Goal: Information Seeking & Learning: Compare options

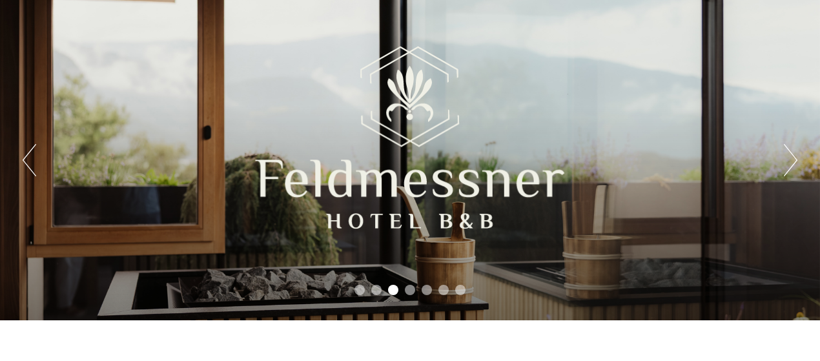
click at [792, 152] on button "Next" at bounding box center [791, 160] width 14 height 32
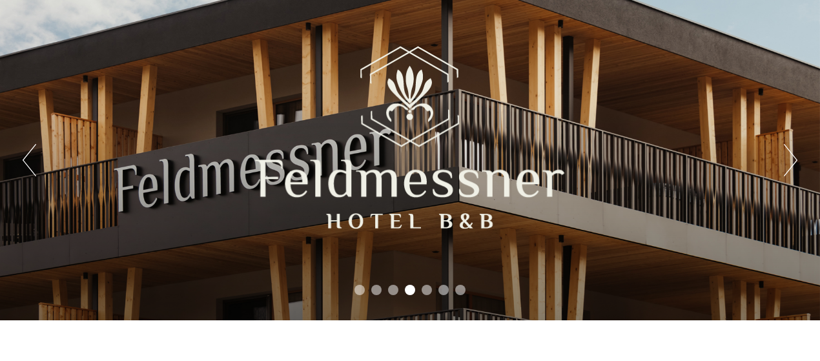
click at [790, 153] on button "Next" at bounding box center [791, 160] width 14 height 32
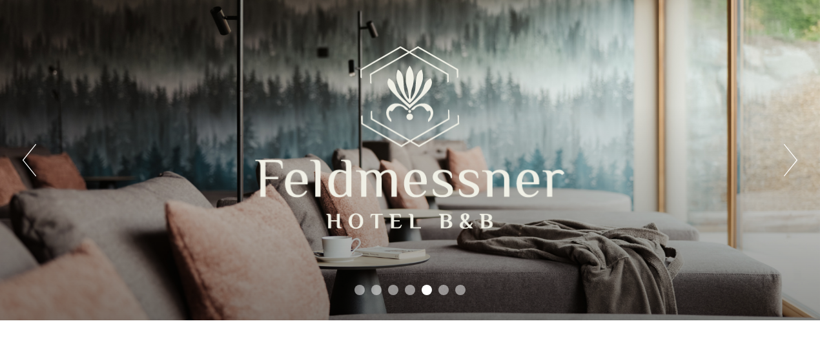
click at [790, 153] on button "Next" at bounding box center [791, 160] width 14 height 32
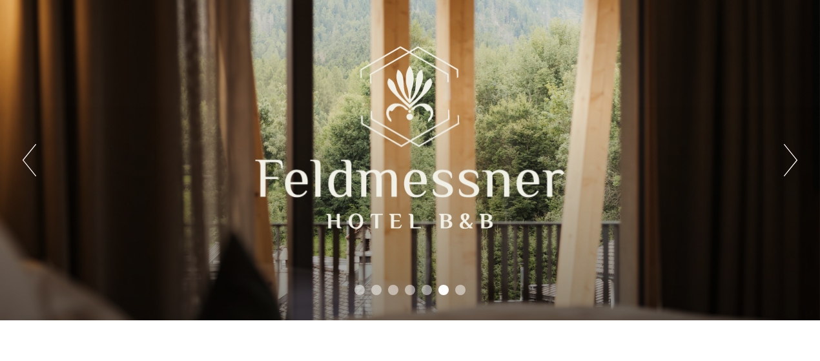
click at [792, 153] on button "Next" at bounding box center [791, 160] width 14 height 32
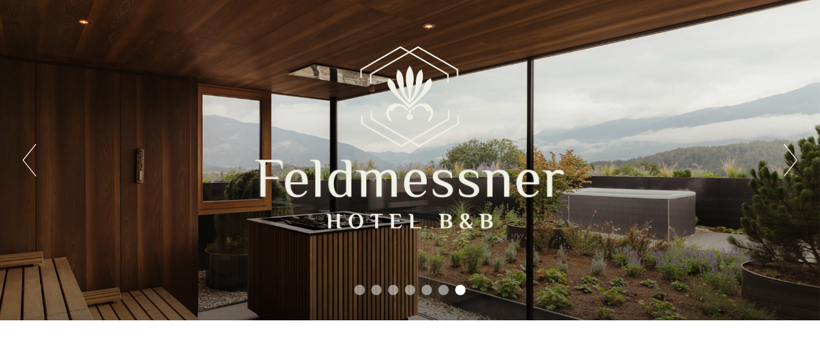
click at [792, 153] on button "Next" at bounding box center [791, 160] width 14 height 32
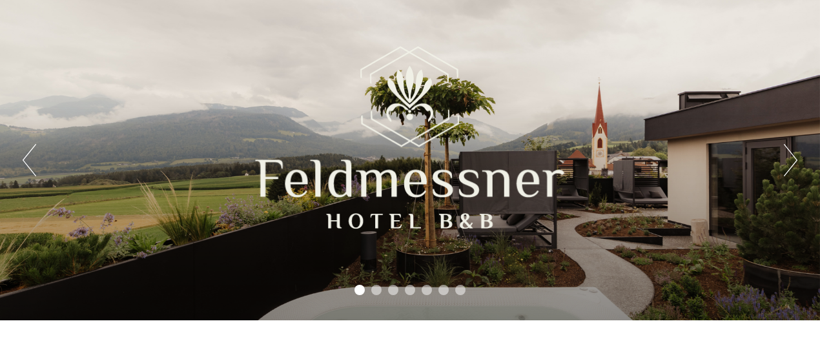
click at [792, 152] on button "Next" at bounding box center [791, 160] width 14 height 32
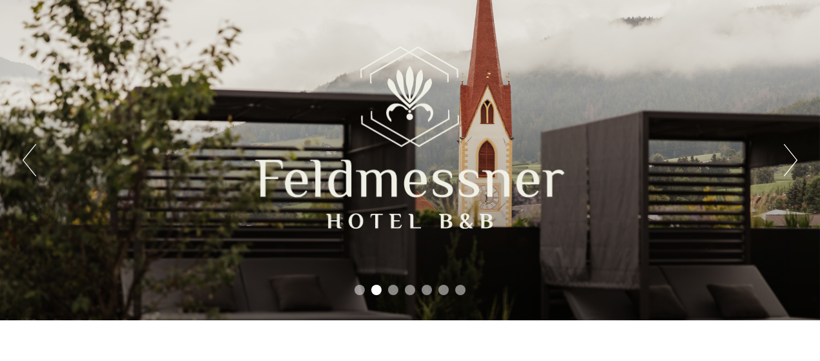
click at [792, 151] on button "Next" at bounding box center [791, 160] width 14 height 32
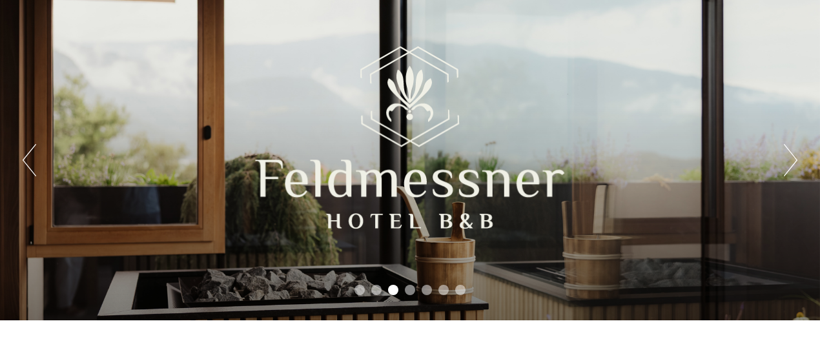
click at [792, 151] on button "Next" at bounding box center [791, 160] width 14 height 32
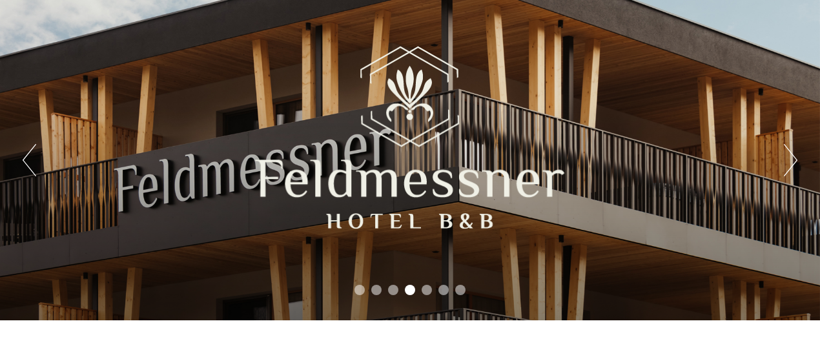
click at [792, 151] on button "Next" at bounding box center [791, 160] width 14 height 32
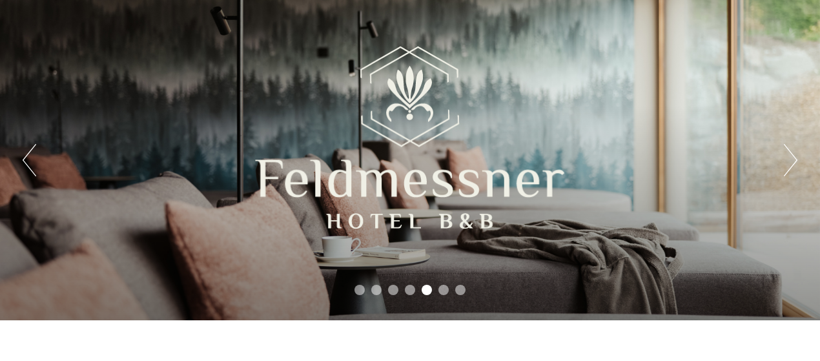
click at [792, 152] on button "Next" at bounding box center [791, 160] width 14 height 32
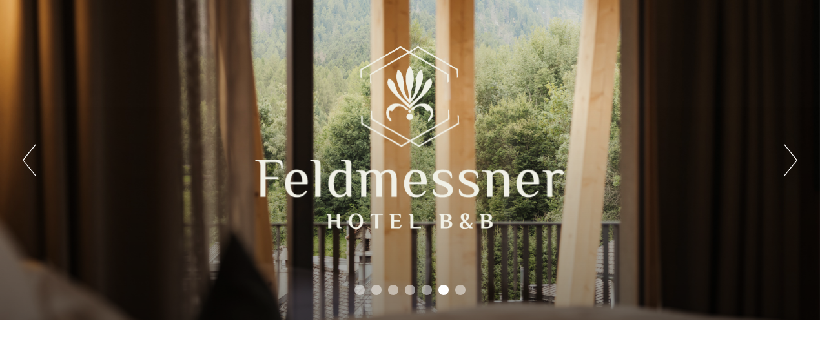
click at [791, 151] on button "Next" at bounding box center [791, 160] width 14 height 32
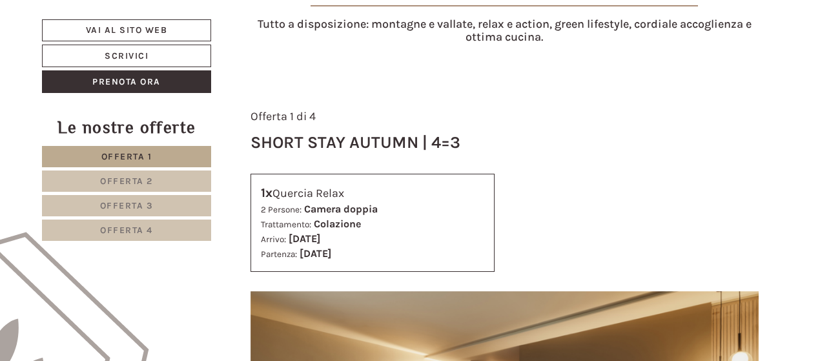
scroll to position [452, 0]
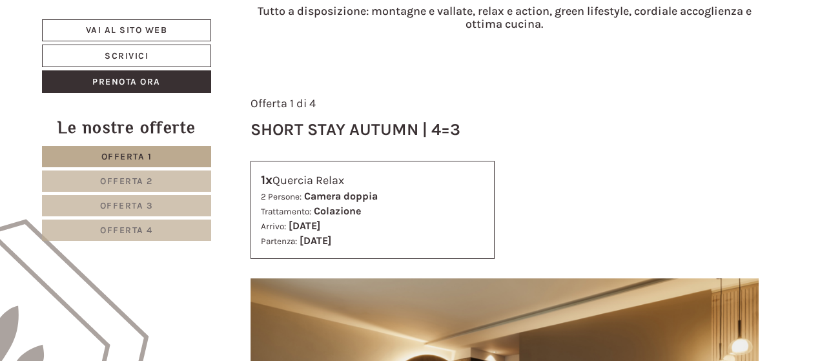
click at [128, 148] on link "Offerta 1" at bounding box center [126, 156] width 169 height 21
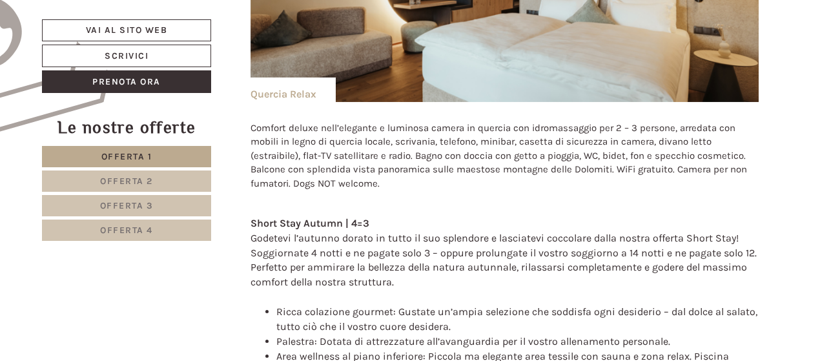
scroll to position [722, 0]
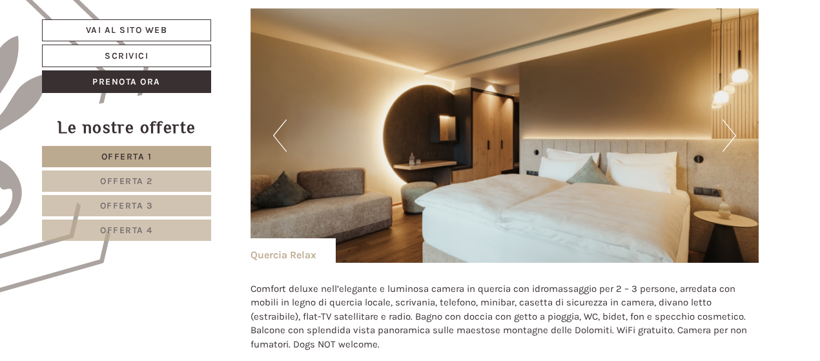
click at [735, 131] on button "Next" at bounding box center [729, 135] width 14 height 32
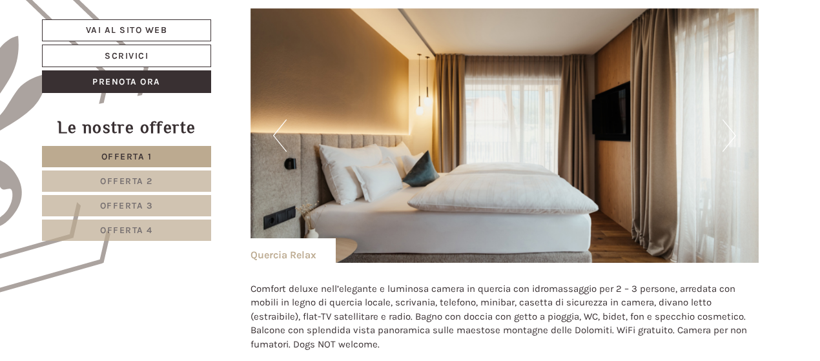
click at [733, 136] on button "Next" at bounding box center [729, 135] width 14 height 32
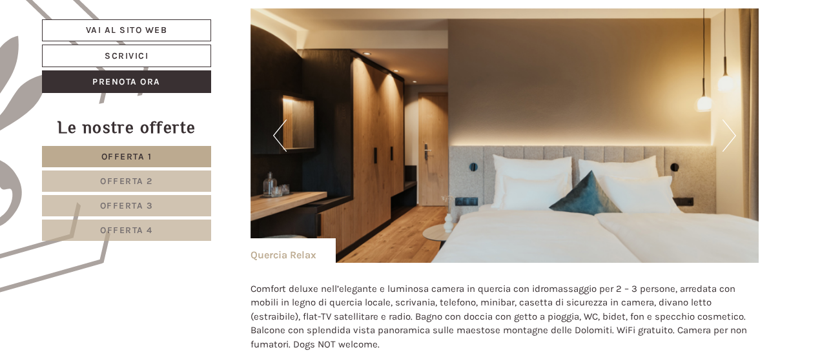
click at [733, 136] on button "Next" at bounding box center [729, 135] width 14 height 32
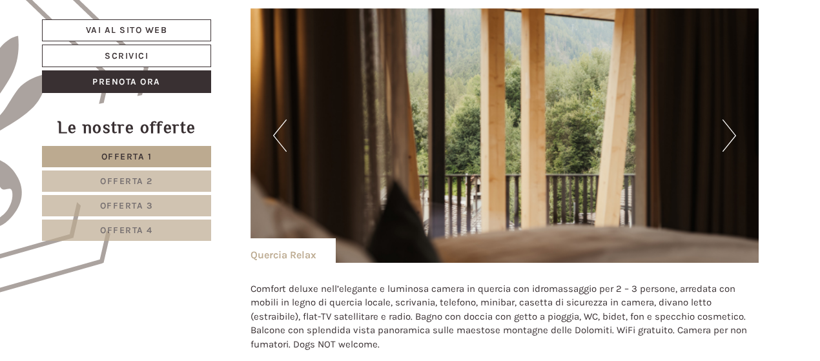
click at [733, 136] on button "Next" at bounding box center [729, 135] width 14 height 32
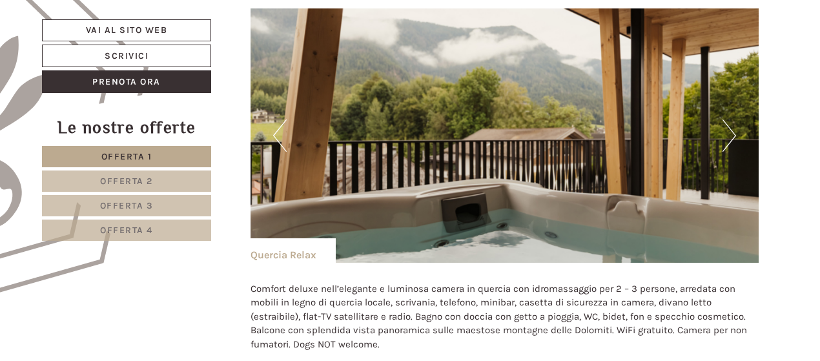
click at [735, 131] on button "Next" at bounding box center [729, 135] width 14 height 32
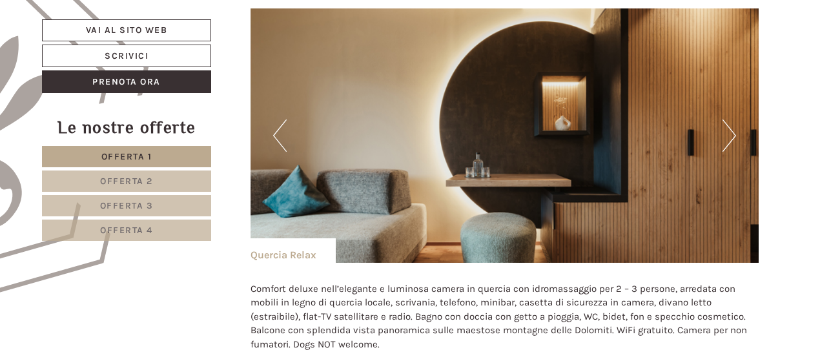
click at [735, 131] on button "Next" at bounding box center [729, 135] width 14 height 32
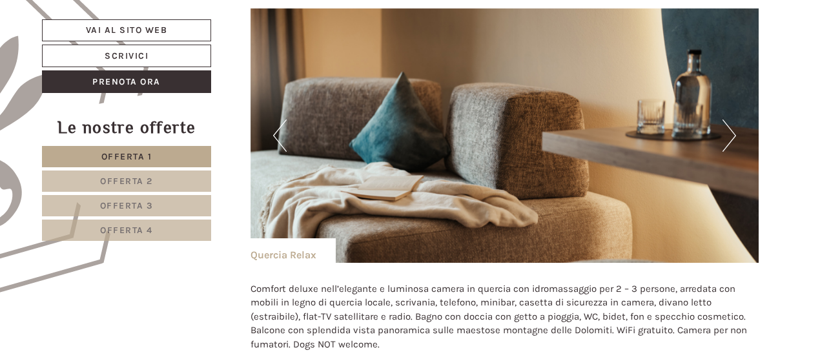
click at [735, 131] on button "Next" at bounding box center [729, 135] width 14 height 32
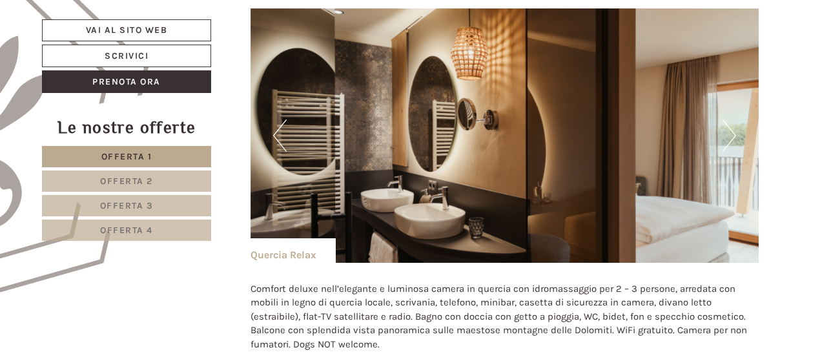
click at [735, 131] on button "Next" at bounding box center [729, 135] width 14 height 32
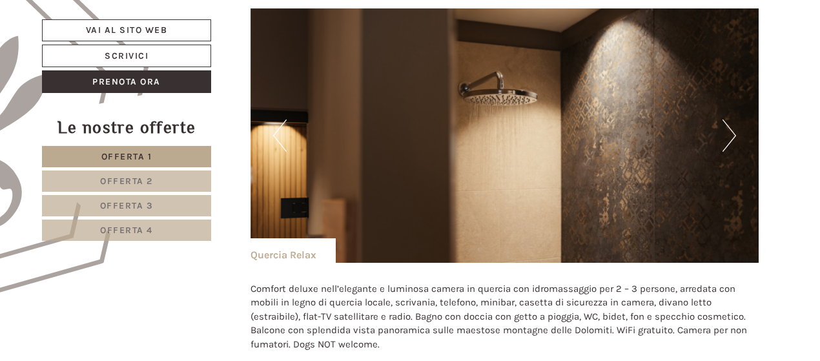
click at [735, 132] on button "Next" at bounding box center [729, 135] width 14 height 32
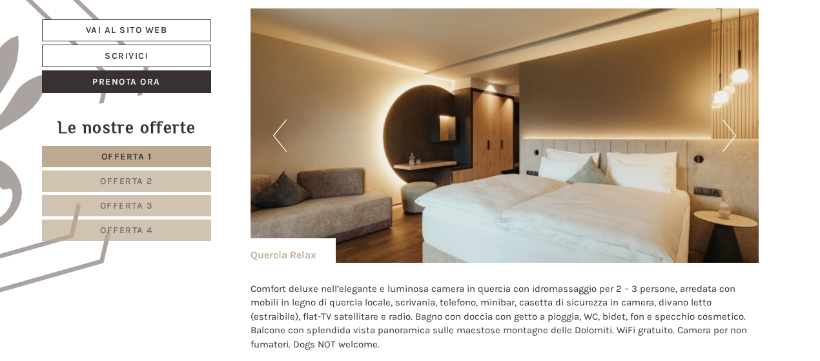
click at [736, 133] on img at bounding box center [505, 135] width 509 height 254
click at [139, 180] on span "Offerta 2" at bounding box center [126, 181] width 53 height 11
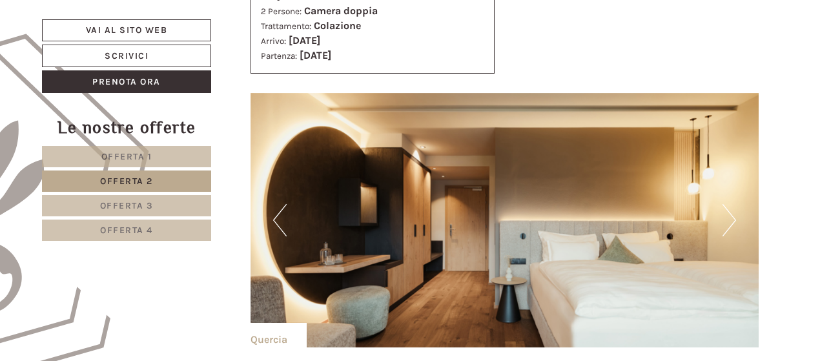
scroll to position [657, 0]
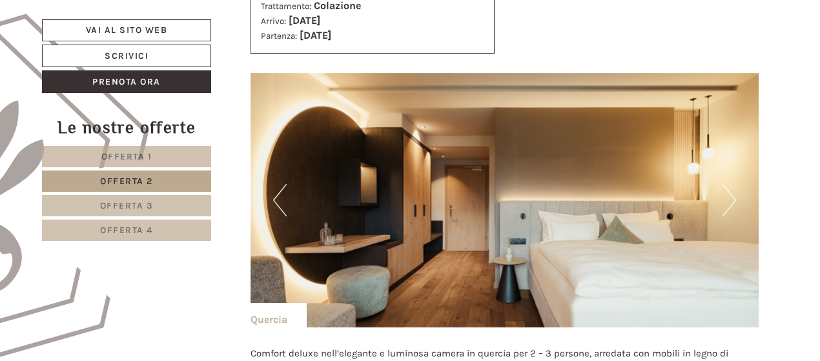
click at [731, 193] on button "Next" at bounding box center [729, 200] width 14 height 32
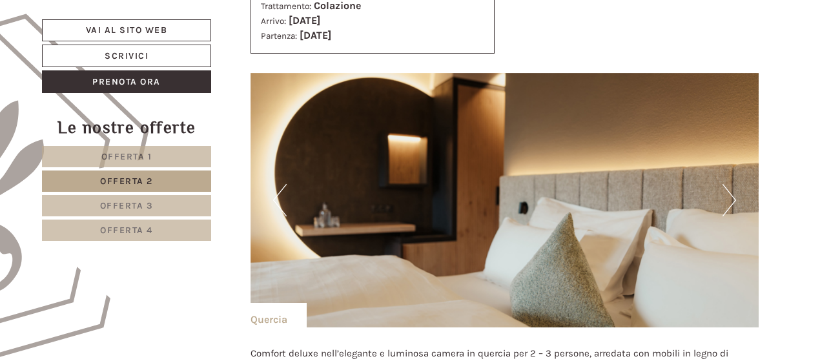
click at [731, 193] on button "Next" at bounding box center [729, 200] width 14 height 32
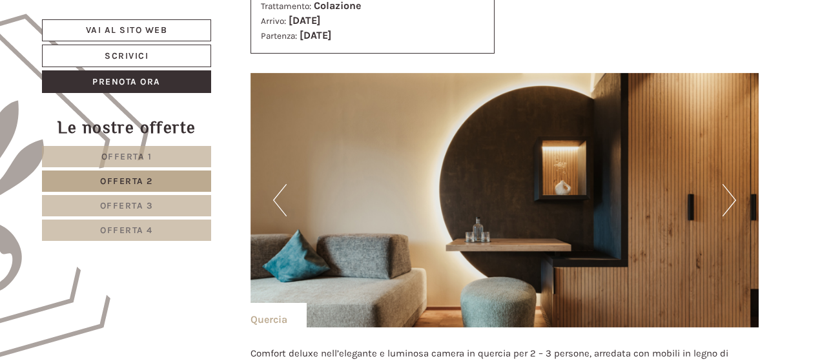
click at [731, 192] on button "Next" at bounding box center [729, 200] width 14 height 32
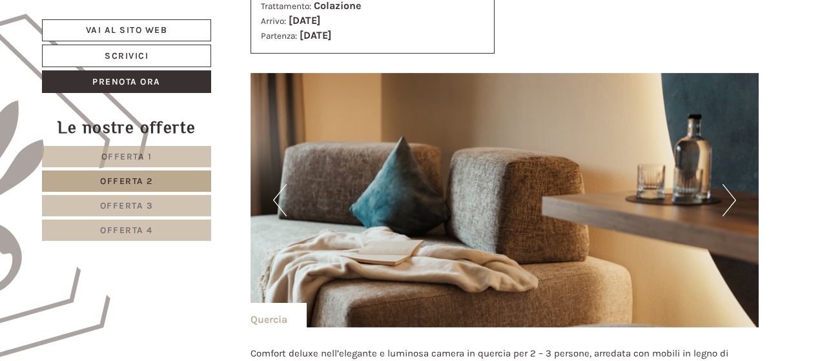
click at [731, 192] on button "Next" at bounding box center [729, 200] width 14 height 32
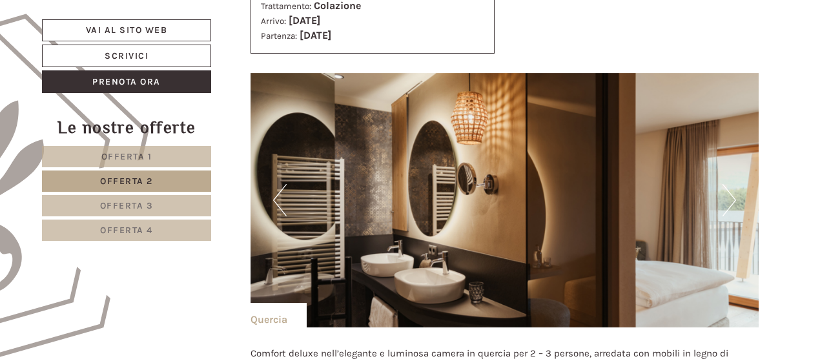
click at [731, 192] on button "Next" at bounding box center [729, 200] width 14 height 32
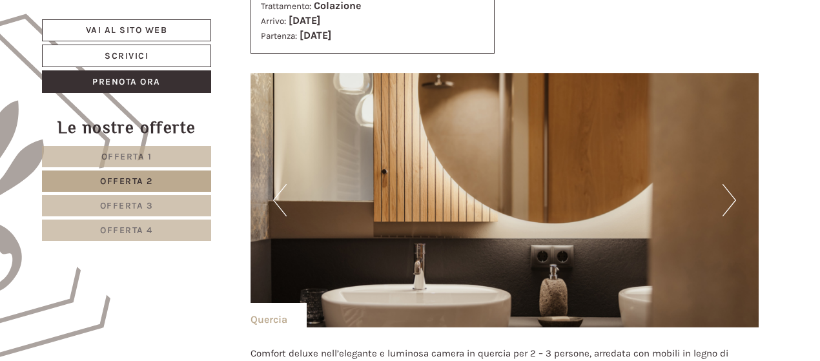
click at [732, 192] on button "Next" at bounding box center [729, 200] width 14 height 32
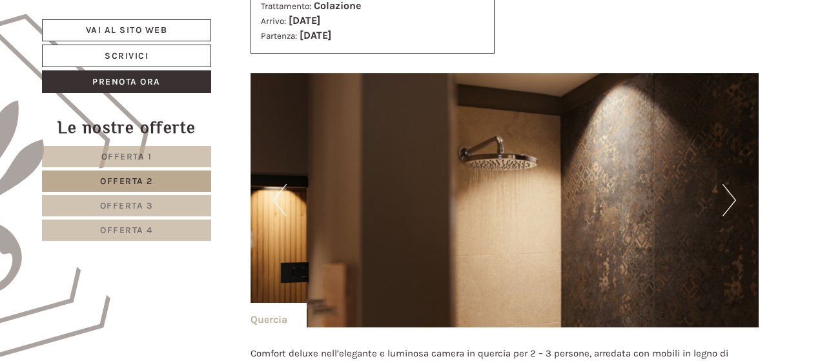
click at [733, 192] on button "Next" at bounding box center [729, 200] width 14 height 32
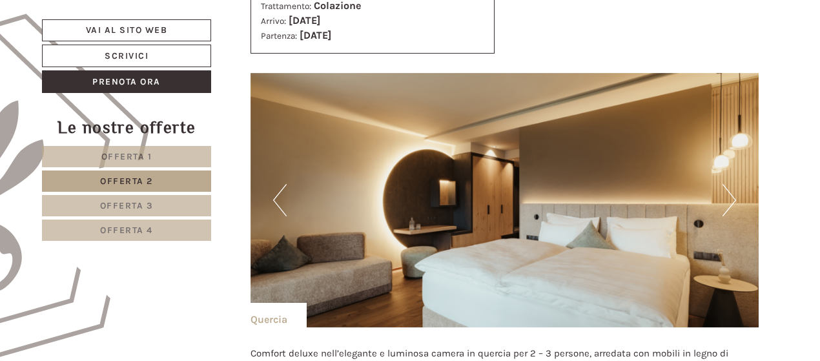
click at [733, 192] on button "Next" at bounding box center [729, 200] width 14 height 32
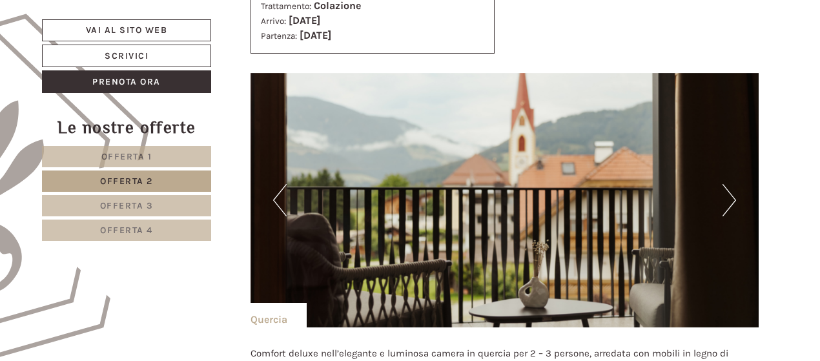
click at [736, 192] on img at bounding box center [505, 200] width 509 height 254
click at [728, 196] on button "Next" at bounding box center [729, 200] width 14 height 32
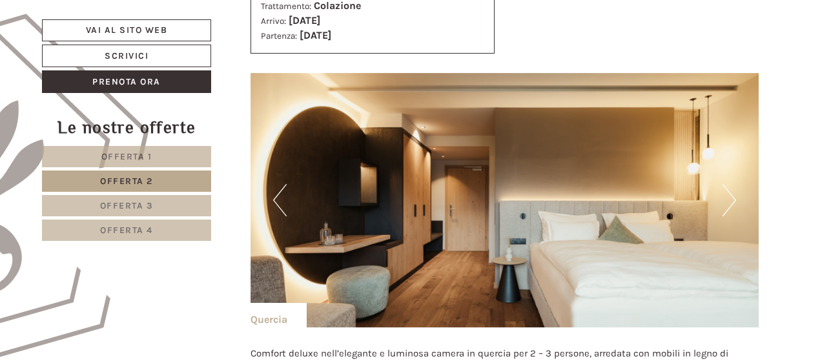
click at [733, 197] on button "Next" at bounding box center [729, 200] width 14 height 32
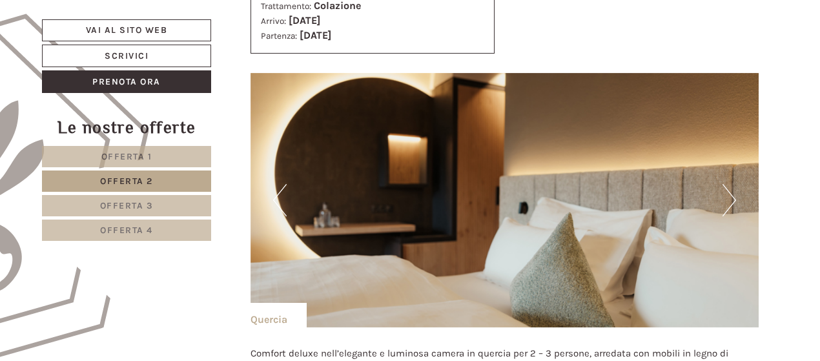
click at [733, 197] on button "Next" at bounding box center [729, 200] width 14 height 32
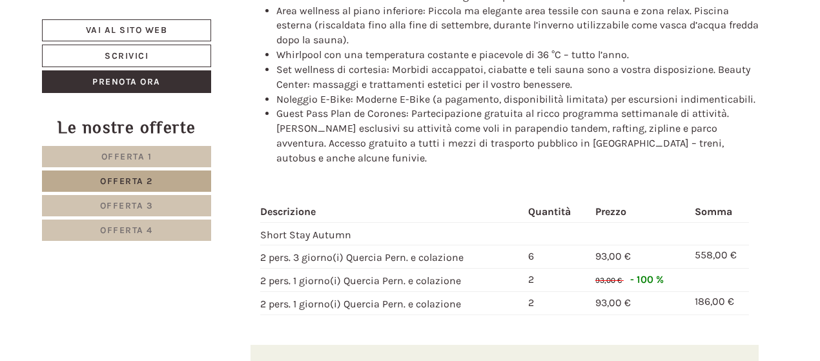
scroll to position [1303, 0]
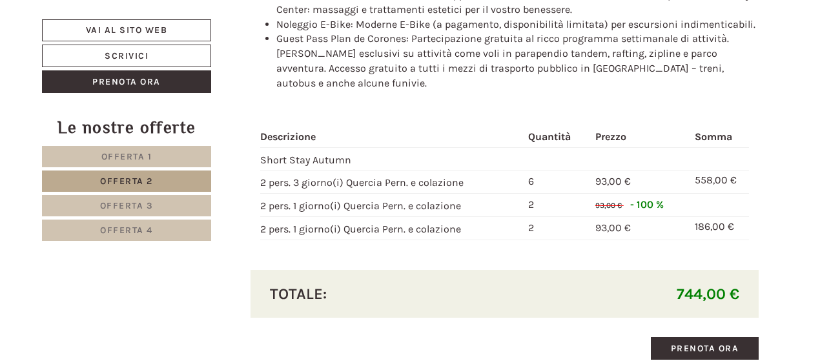
click at [164, 202] on link "Offerta 3" at bounding box center [126, 205] width 169 height 21
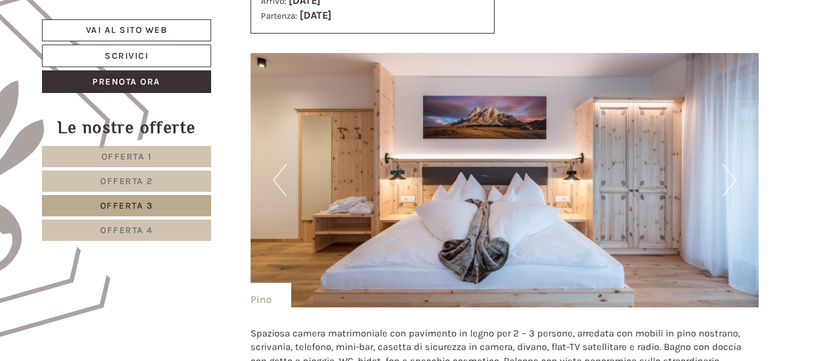
scroll to position [722, 0]
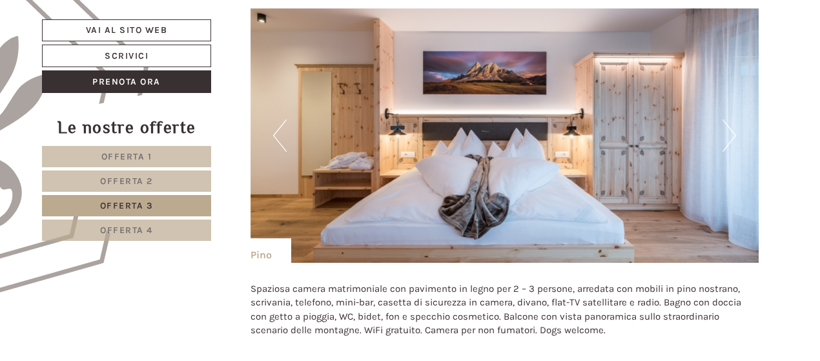
click at [730, 126] on button "Next" at bounding box center [729, 135] width 14 height 32
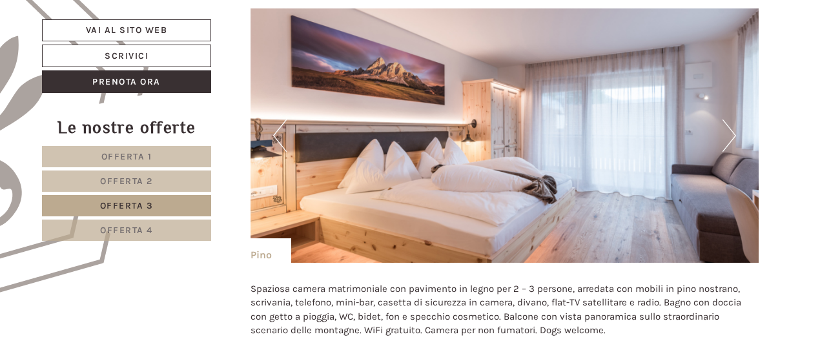
click at [730, 126] on button "Next" at bounding box center [729, 135] width 14 height 32
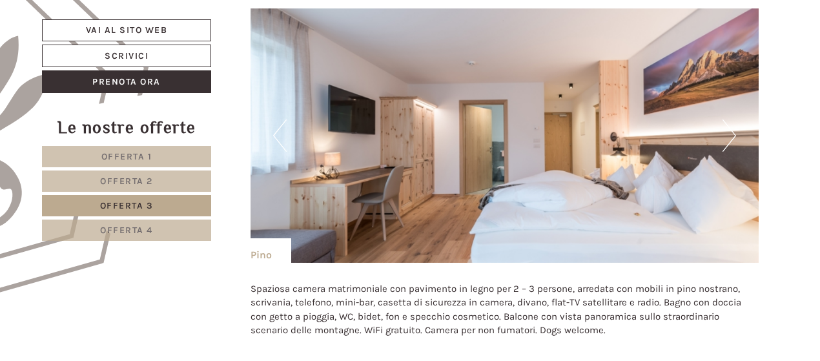
click at [730, 126] on button "Next" at bounding box center [729, 135] width 14 height 32
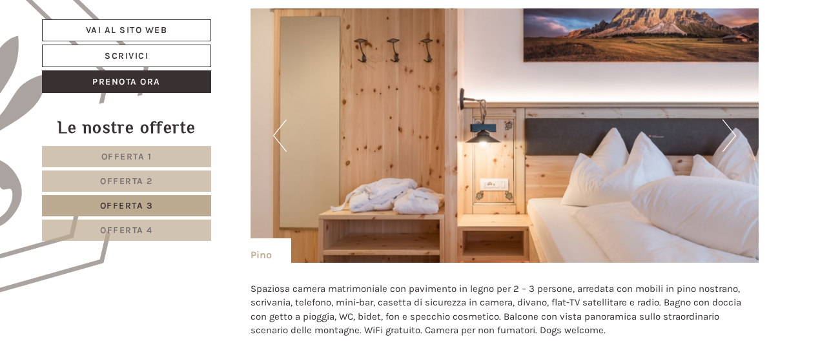
click at [730, 126] on button "Next" at bounding box center [729, 135] width 14 height 32
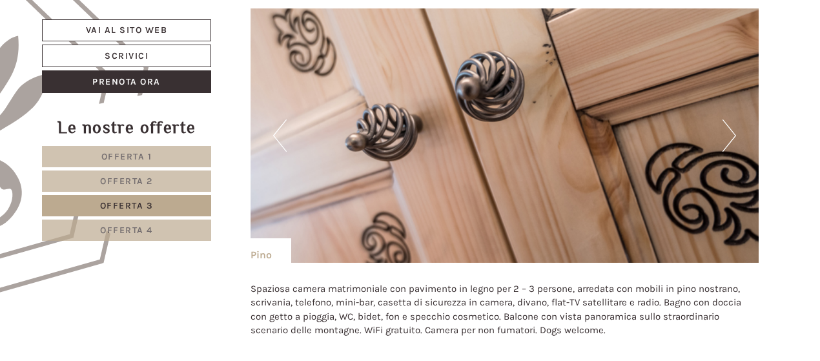
click at [730, 126] on button "Next" at bounding box center [729, 135] width 14 height 32
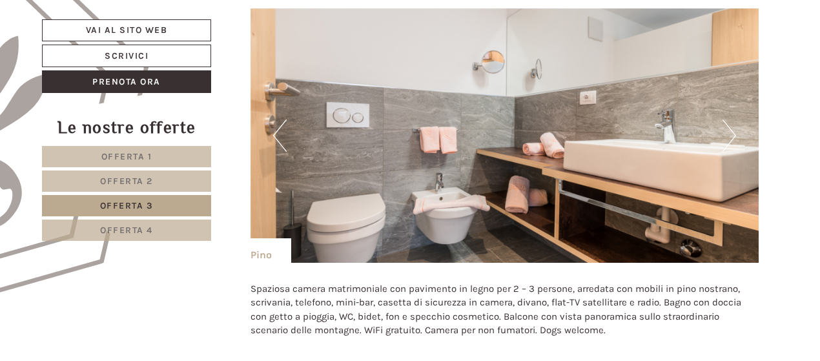
click at [730, 126] on button "Next" at bounding box center [729, 135] width 14 height 32
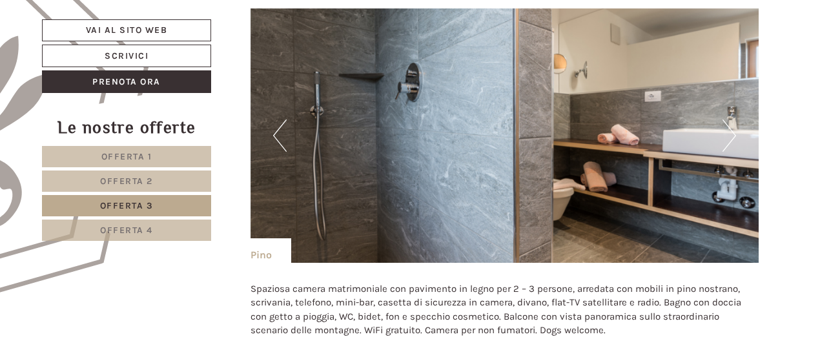
click at [730, 126] on button "Next" at bounding box center [729, 135] width 14 height 32
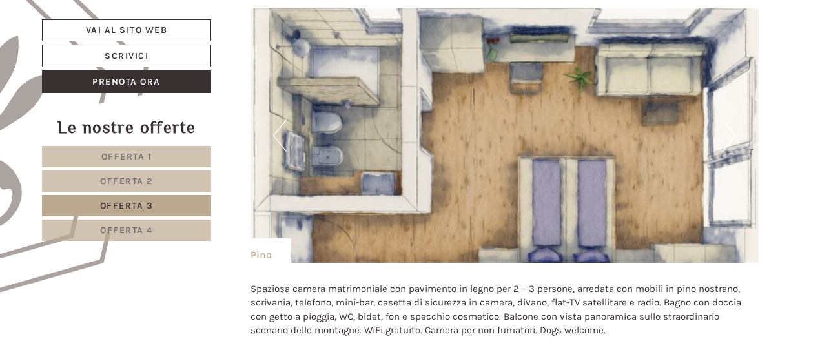
click at [730, 125] on button "Next" at bounding box center [729, 135] width 14 height 32
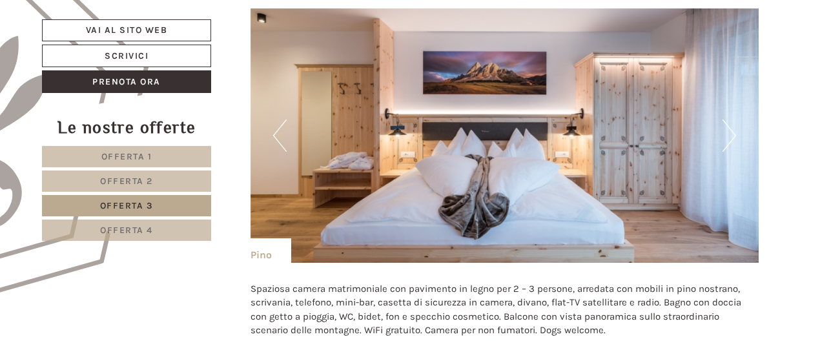
click at [730, 125] on button "Next" at bounding box center [729, 135] width 14 height 32
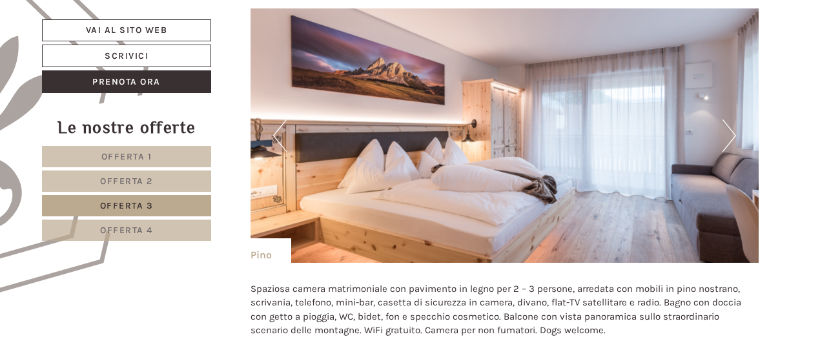
click at [730, 125] on button "Next" at bounding box center [729, 135] width 14 height 32
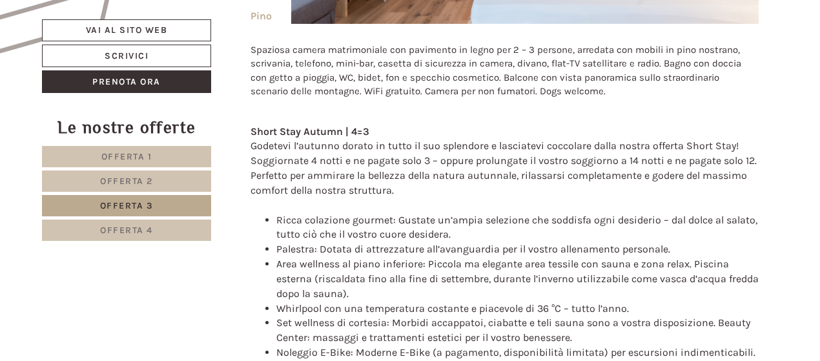
scroll to position [1045, 0]
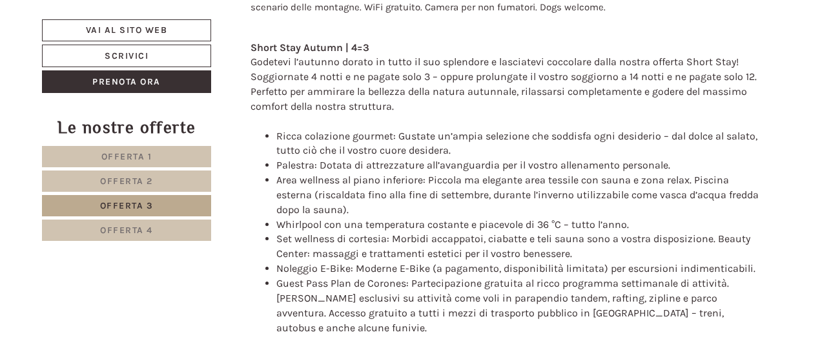
click at [145, 231] on span "Offerta 4" at bounding box center [126, 230] width 53 height 11
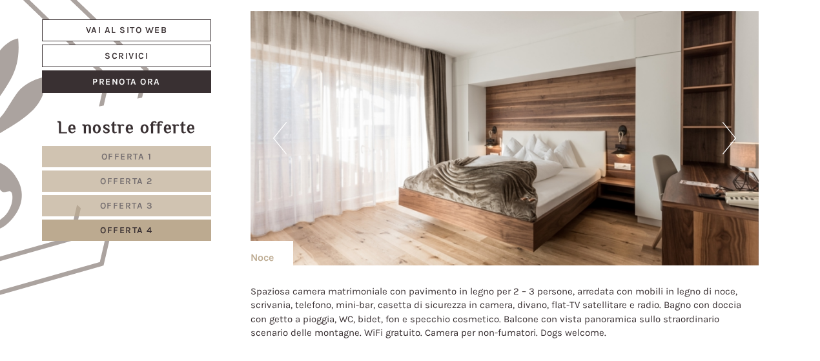
scroll to position [722, 0]
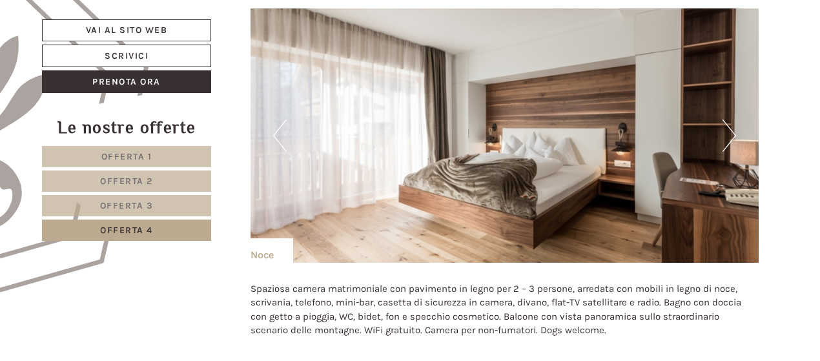
click at [111, 198] on link "Offerta 3" at bounding box center [126, 205] width 169 height 21
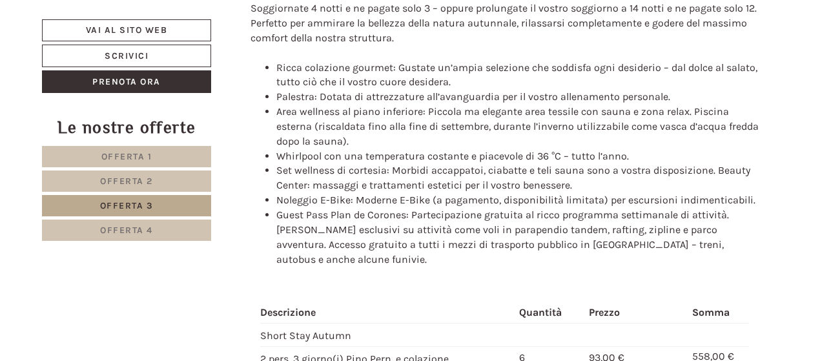
scroll to position [1367, 0]
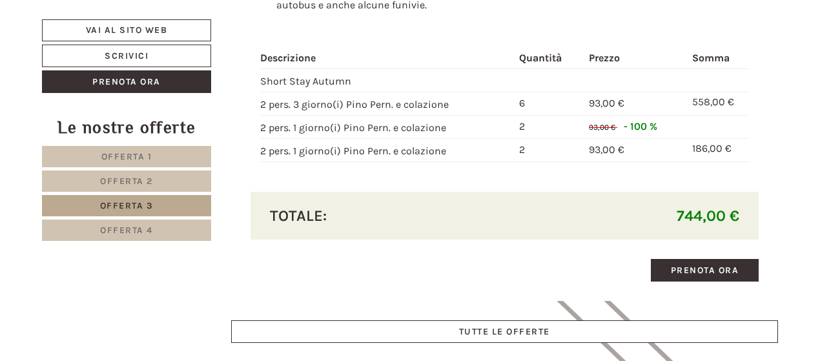
click at [127, 229] on span "Offerta 4" at bounding box center [126, 230] width 53 height 11
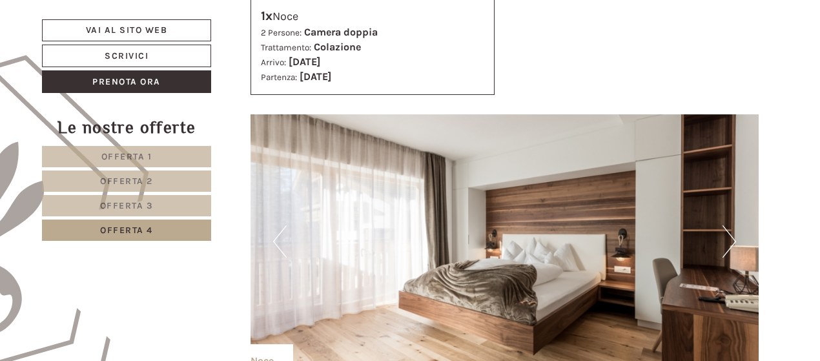
scroll to position [722, 0]
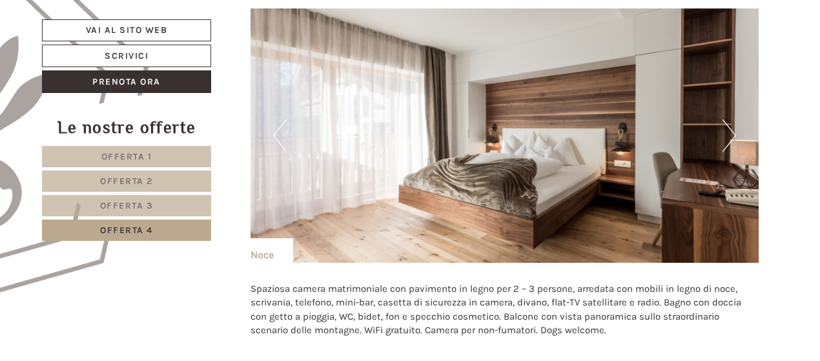
click at [729, 134] on button "Next" at bounding box center [729, 135] width 14 height 32
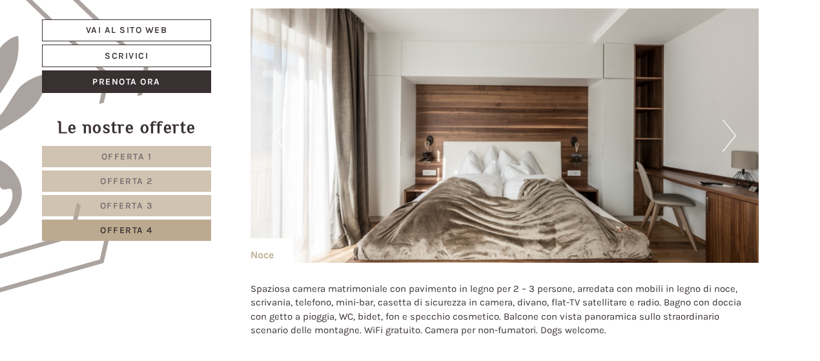
click at [730, 135] on button "Next" at bounding box center [729, 135] width 14 height 32
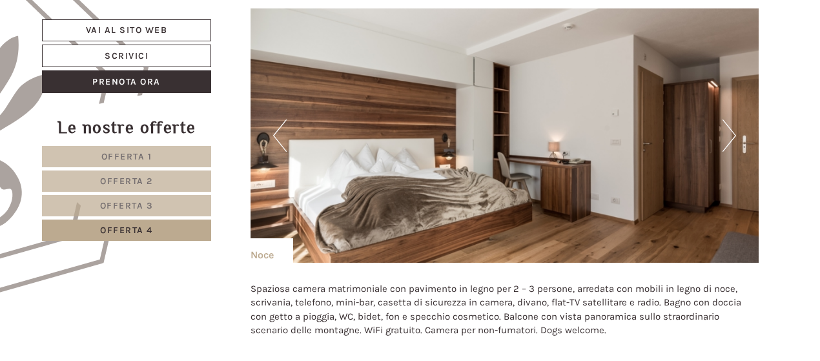
click at [730, 135] on button "Next" at bounding box center [729, 135] width 14 height 32
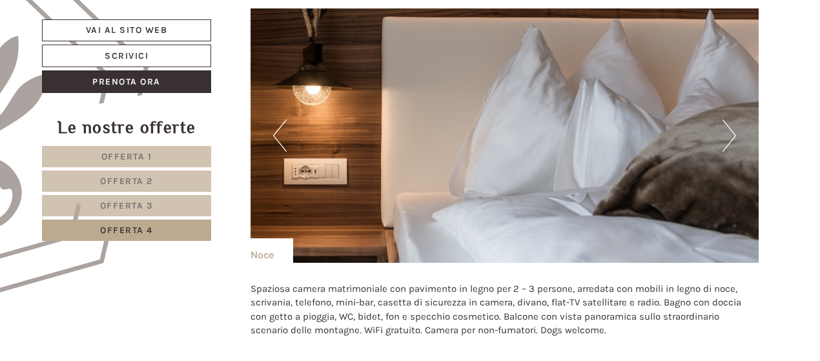
click at [730, 135] on button "Next" at bounding box center [729, 135] width 14 height 32
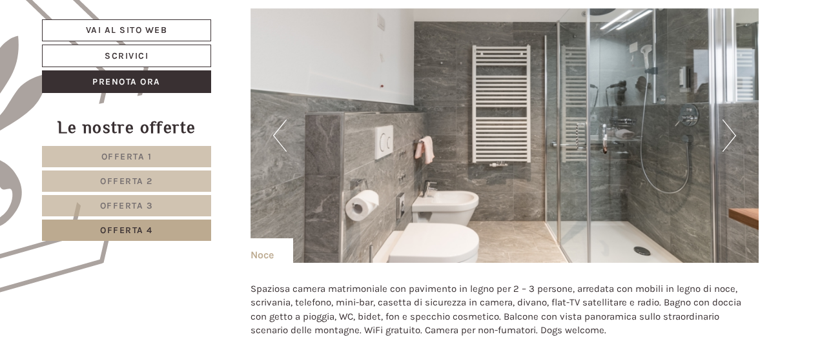
click at [730, 135] on button "Next" at bounding box center [729, 135] width 14 height 32
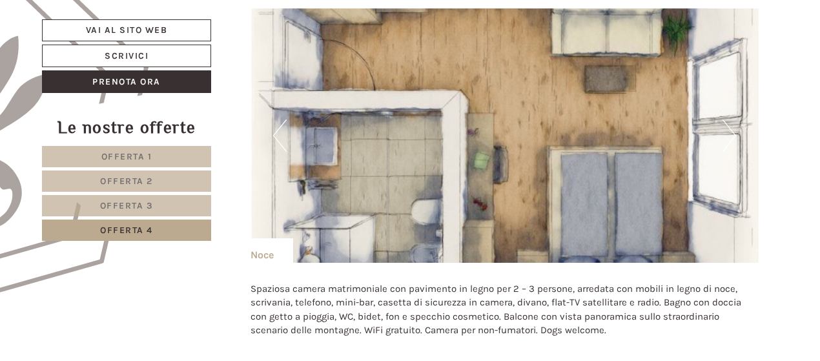
click at [730, 135] on button "Next" at bounding box center [729, 135] width 14 height 32
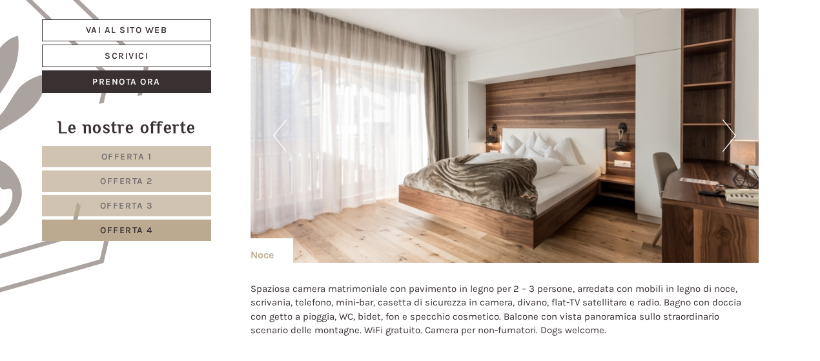
click at [730, 135] on button "Next" at bounding box center [729, 135] width 14 height 32
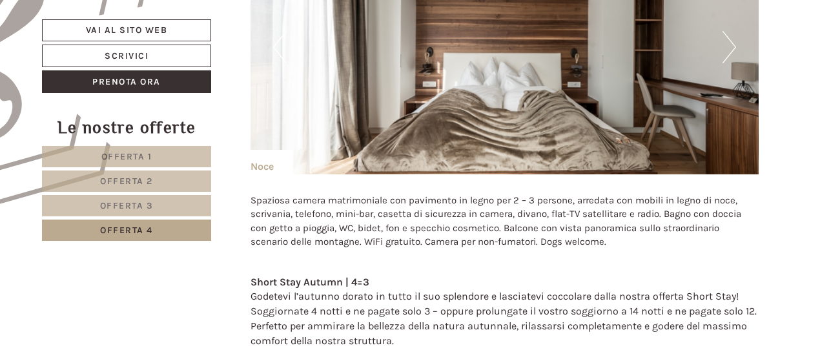
scroll to position [839, 0]
